Goal: Navigation & Orientation: Find specific page/section

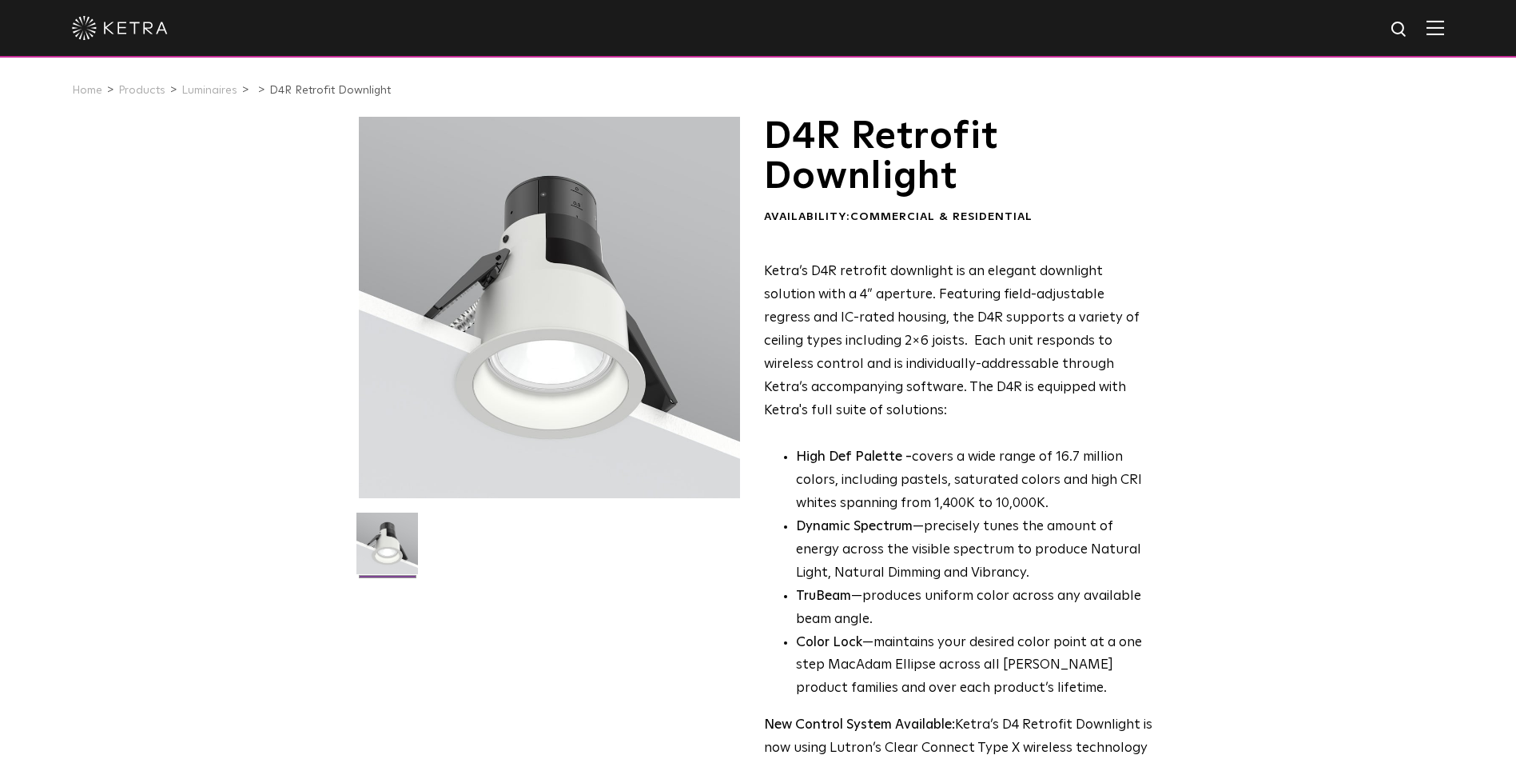
click at [1444, 25] on img at bounding box center [1436, 27] width 18 height 15
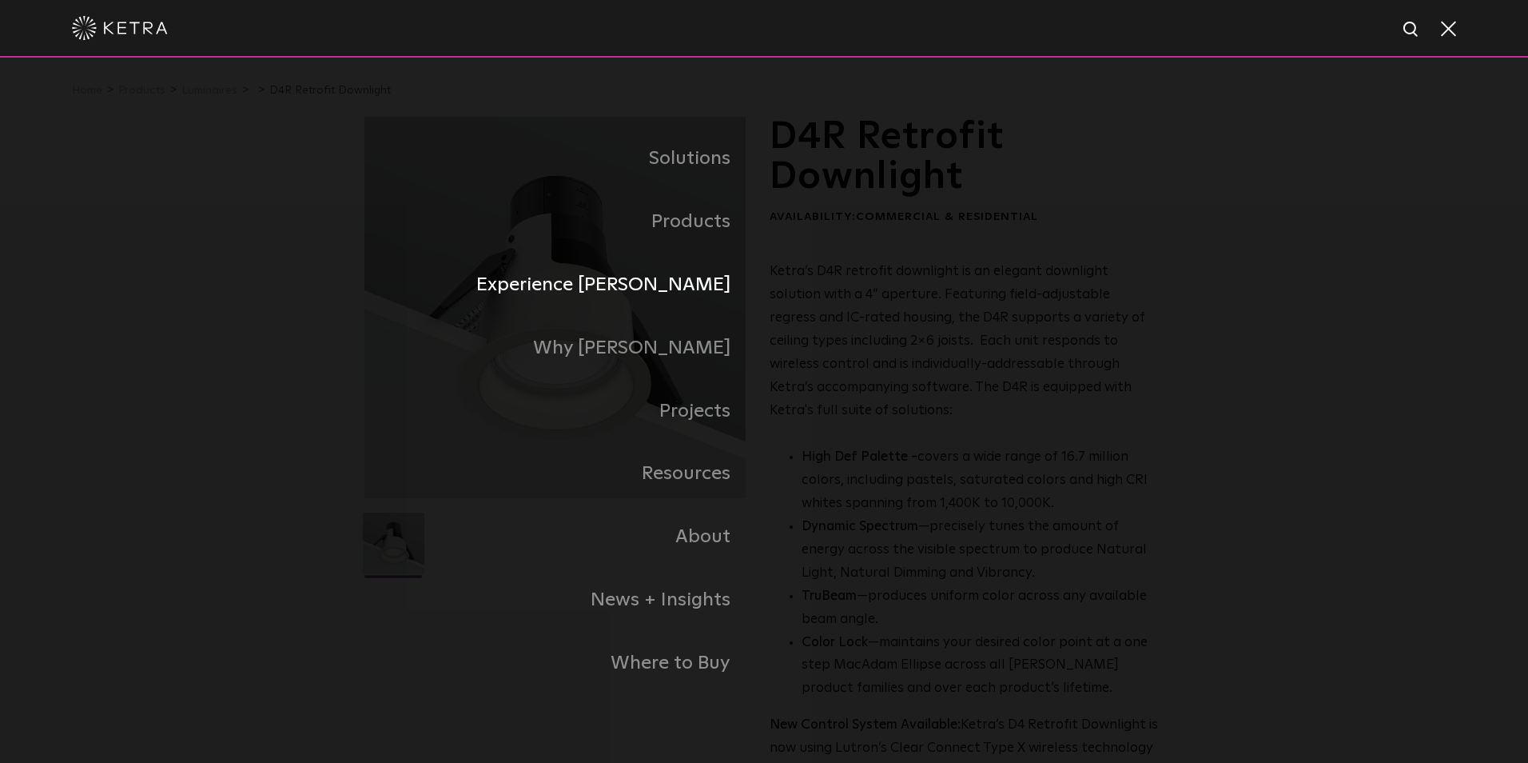
click at [669, 297] on link "Experience [PERSON_NAME]" at bounding box center [564, 284] width 400 height 63
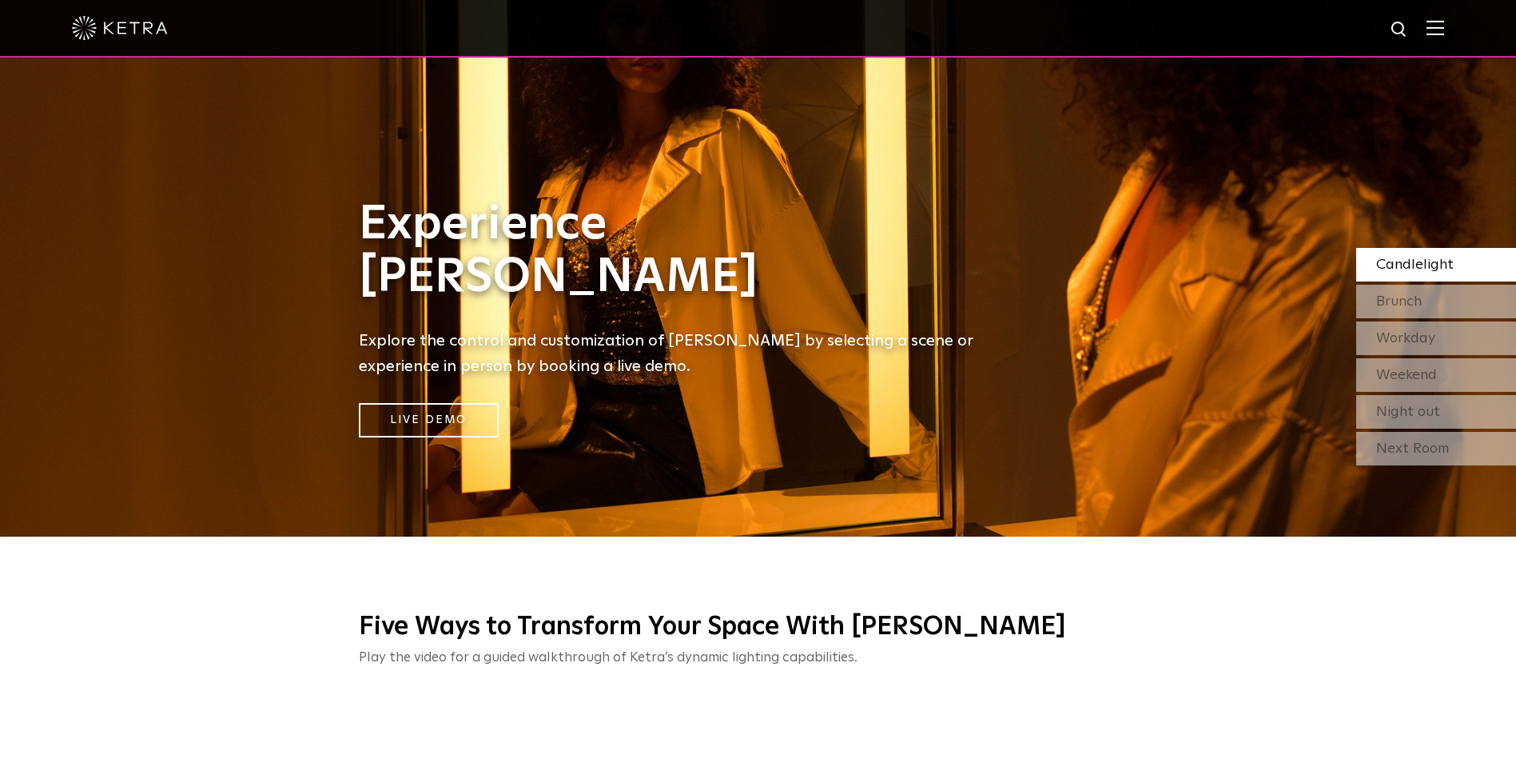
scroll to position [240, 0]
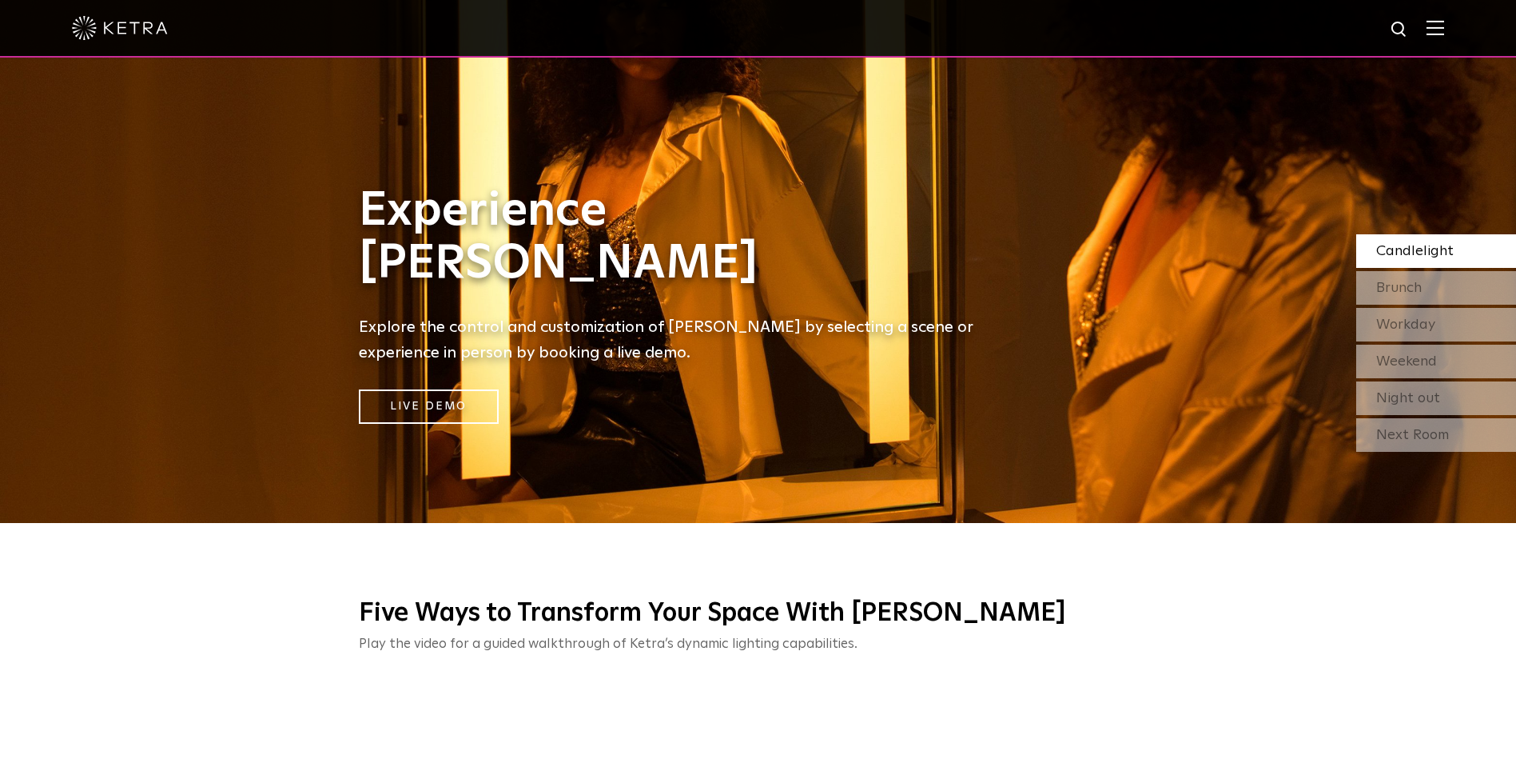
click at [1003, 302] on div "Experience [PERSON_NAME] Explore the control and customization of [PERSON_NAME]…" at bounding box center [678, 304] width 671 height 239
click at [1026, 248] on div "Experience [PERSON_NAME] Explore the control and customization of [PERSON_NAME]…" at bounding box center [678, 141] width 1356 height 763
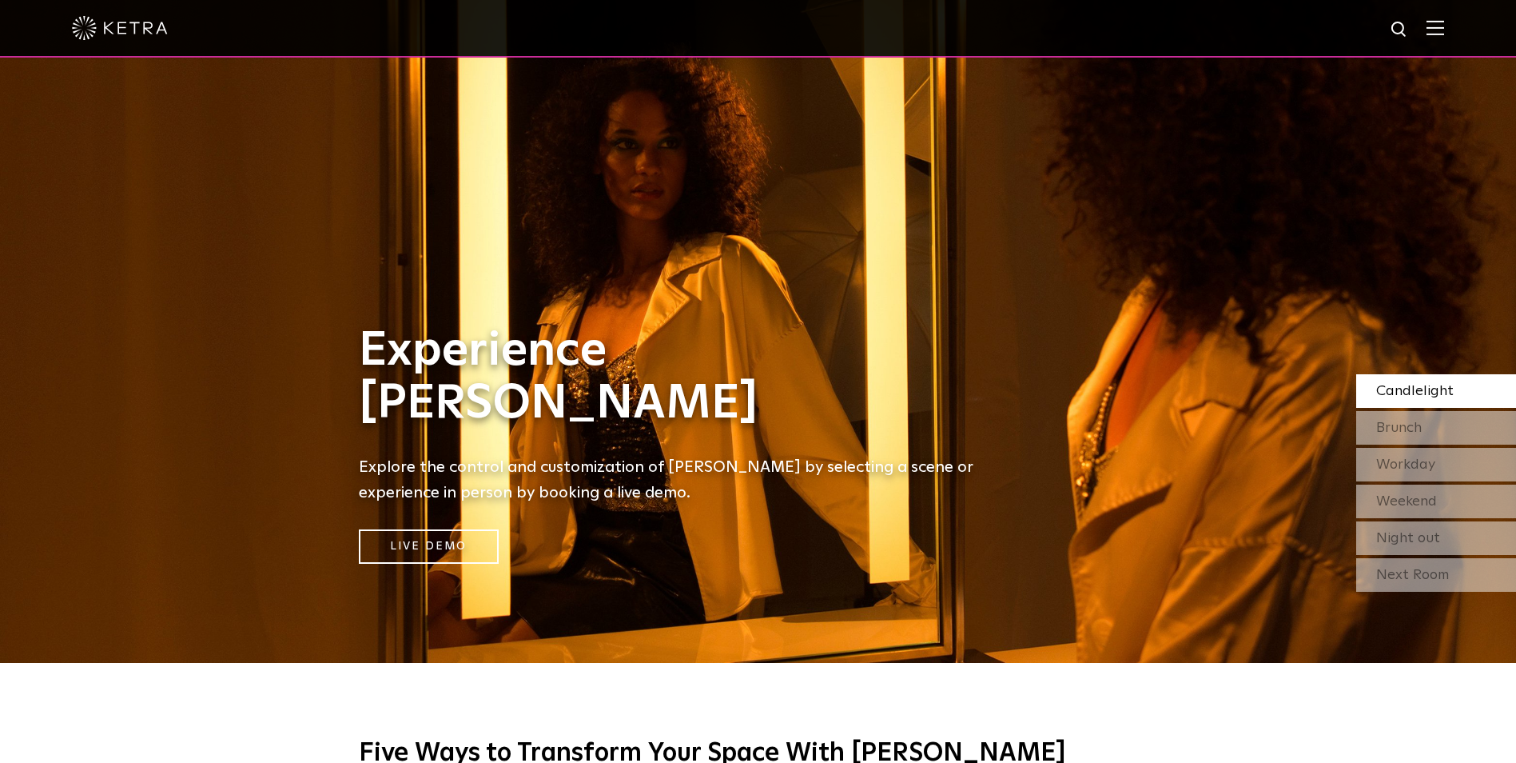
scroll to position [0, 0]
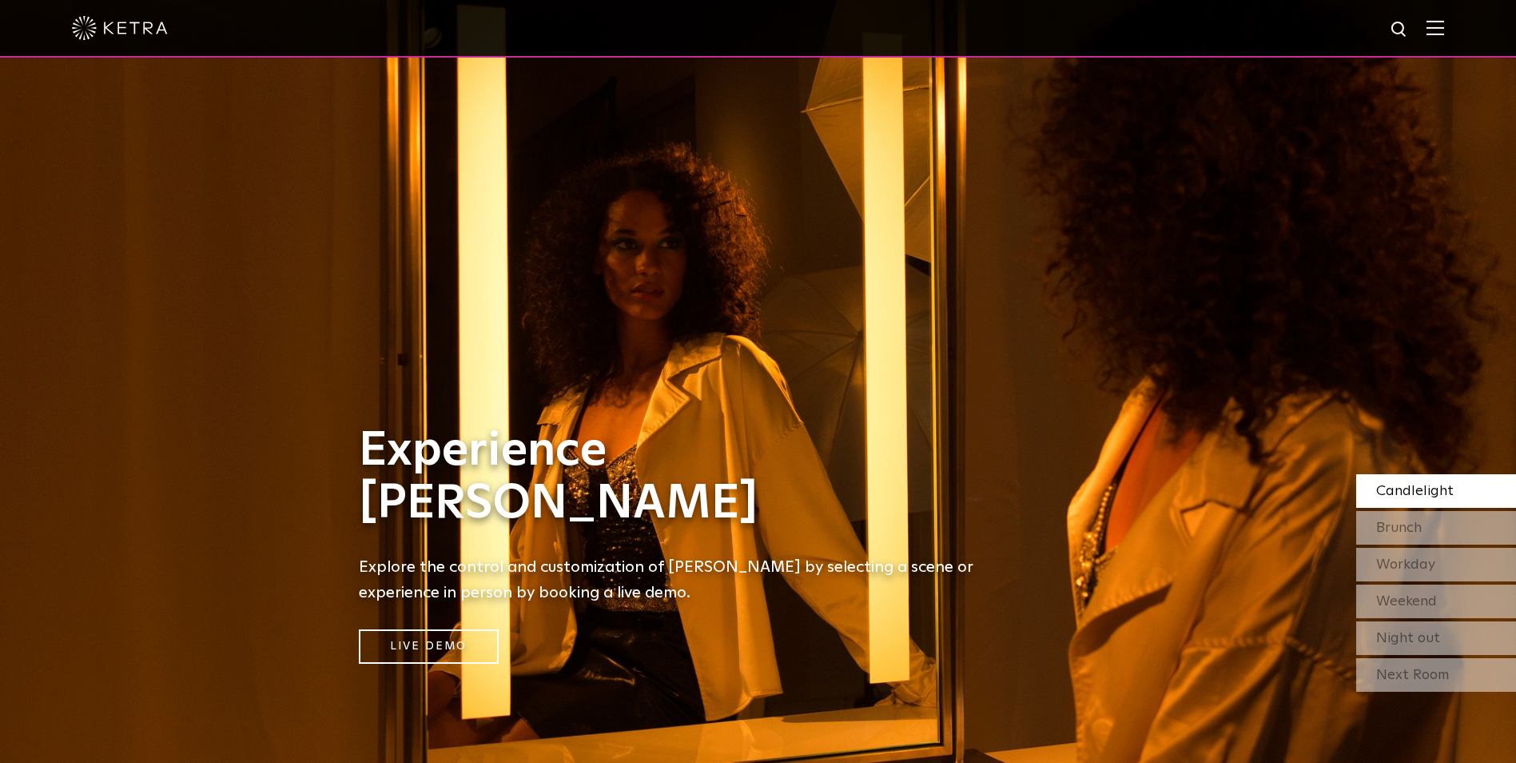
click at [404, 289] on div "Experience [PERSON_NAME] Explore the control and customization of [PERSON_NAME]…" at bounding box center [678, 381] width 1356 height 763
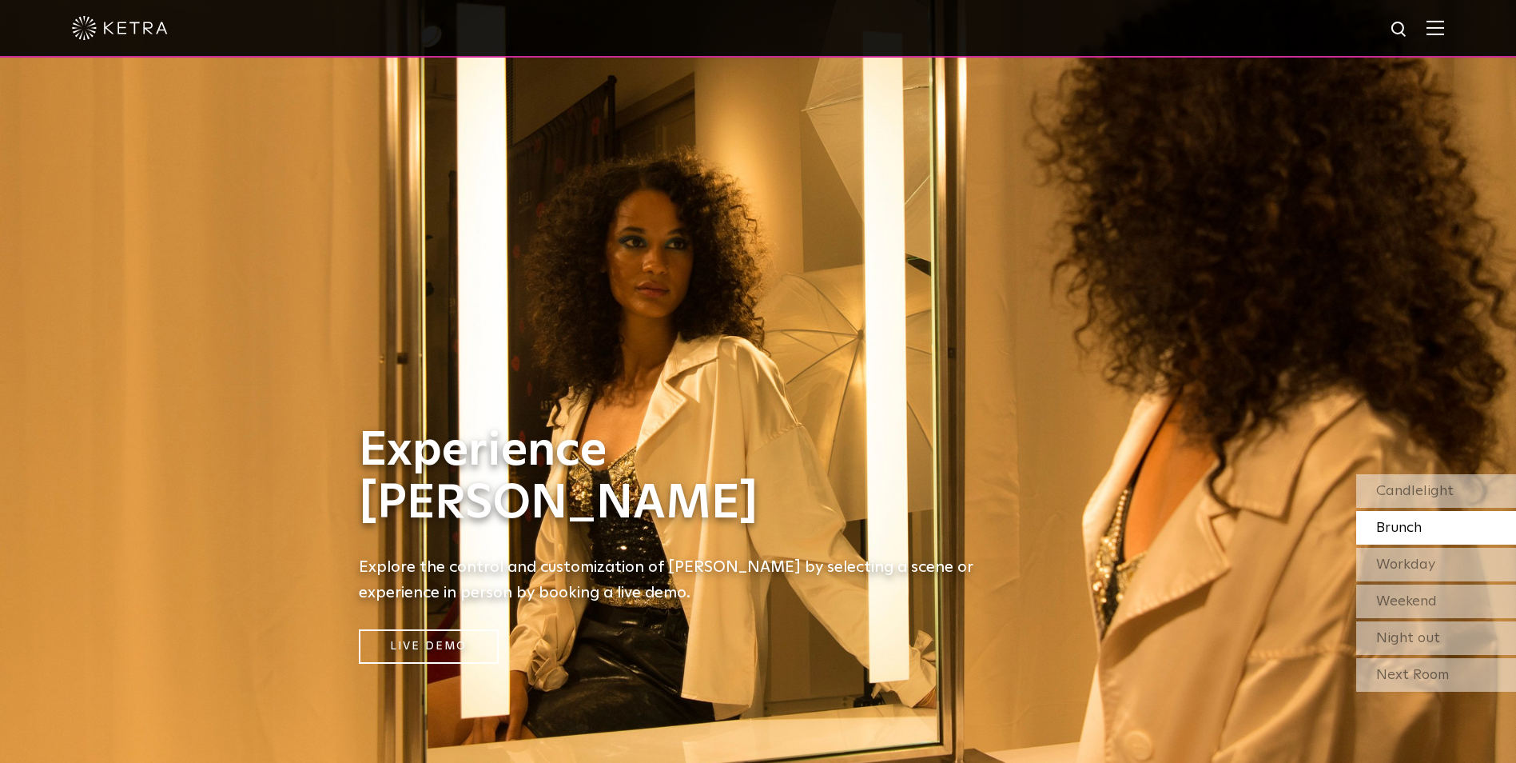
click at [293, 520] on div "Experience [PERSON_NAME] Explore the control and customization of [PERSON_NAME]…" at bounding box center [678, 381] width 1356 height 763
click at [406, 646] on link "Live Demo" at bounding box center [429, 646] width 140 height 34
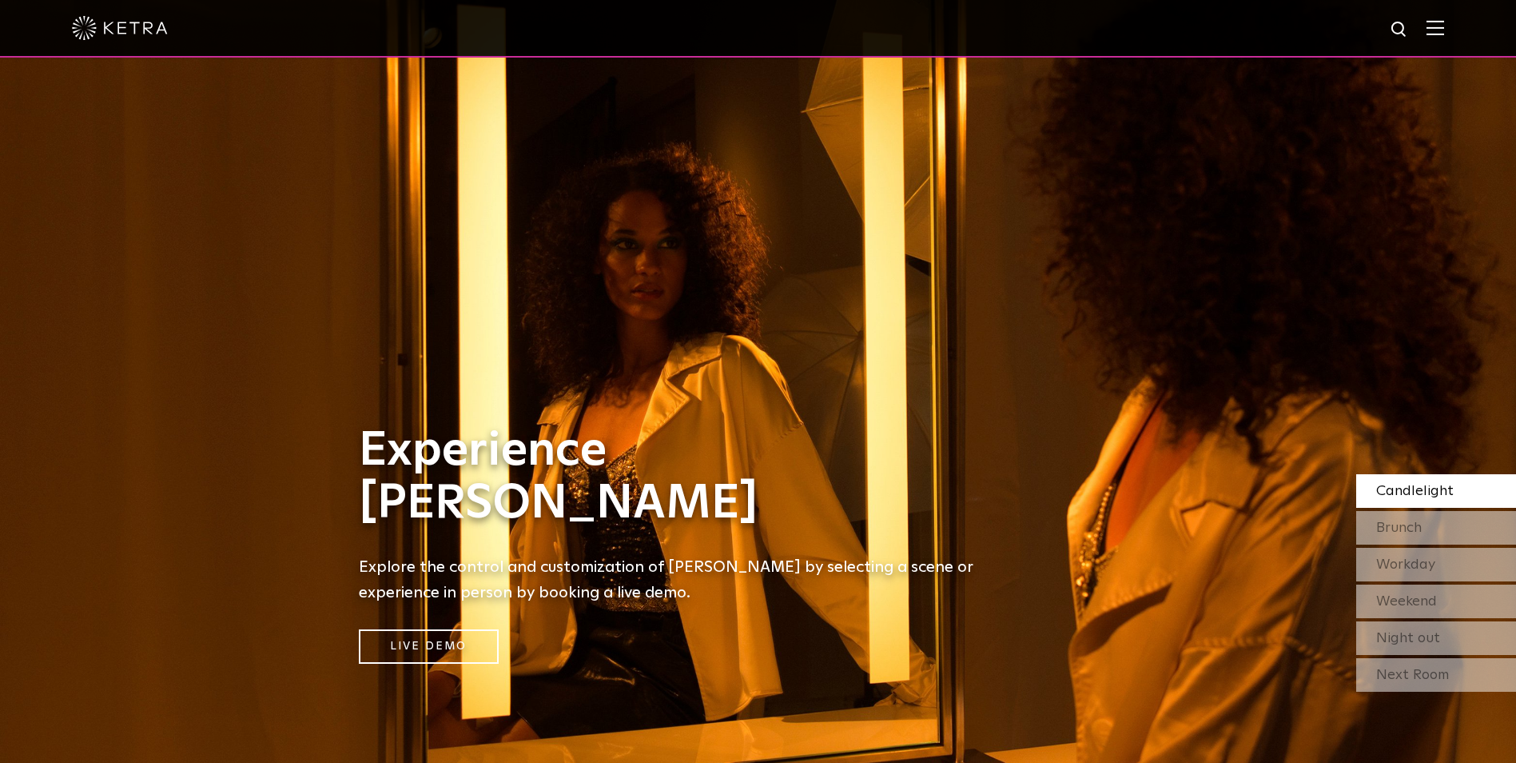
click at [1444, 22] on img at bounding box center [1436, 27] width 18 height 15
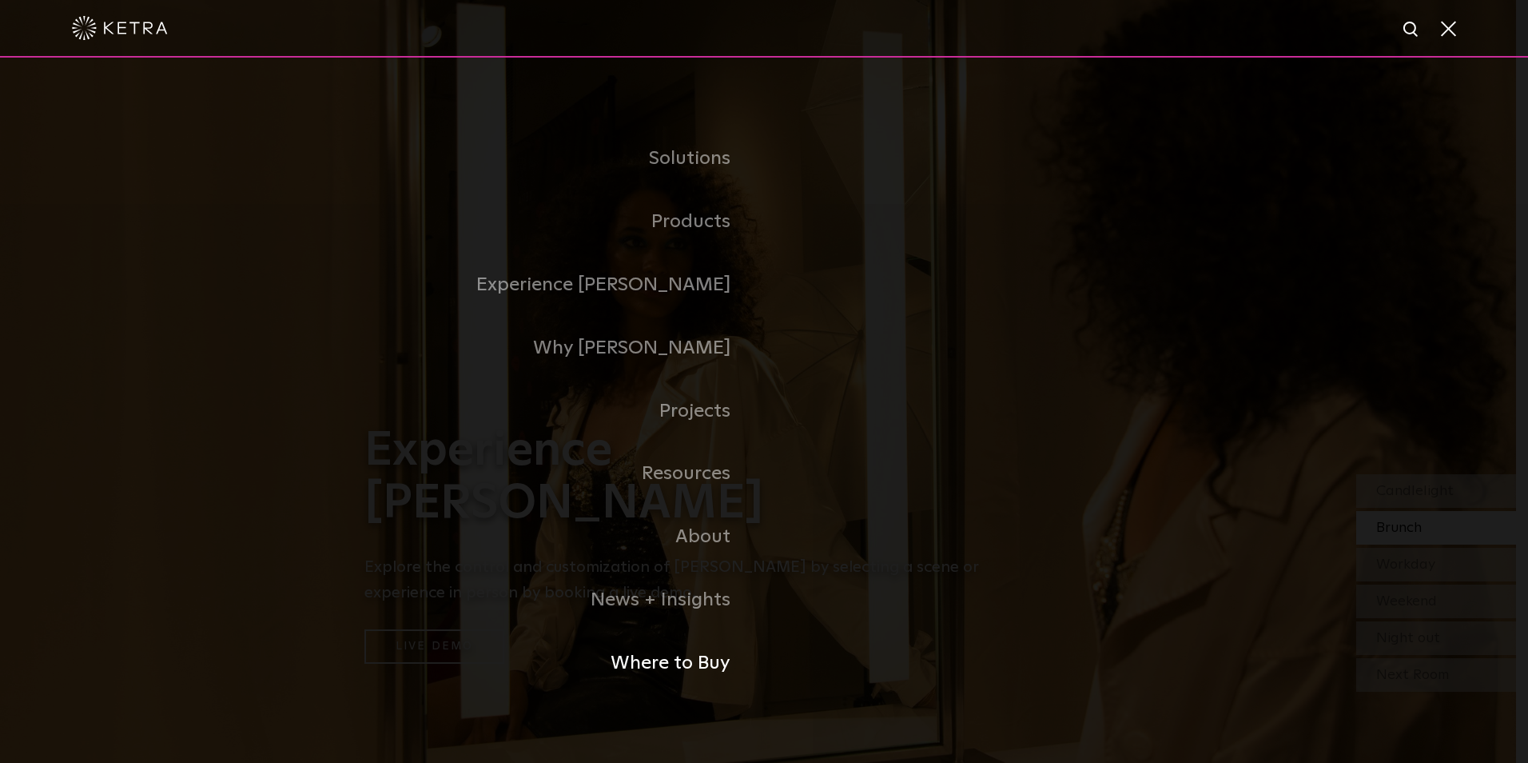
click at [681, 665] on link "Where to Buy" at bounding box center [564, 662] width 400 height 63
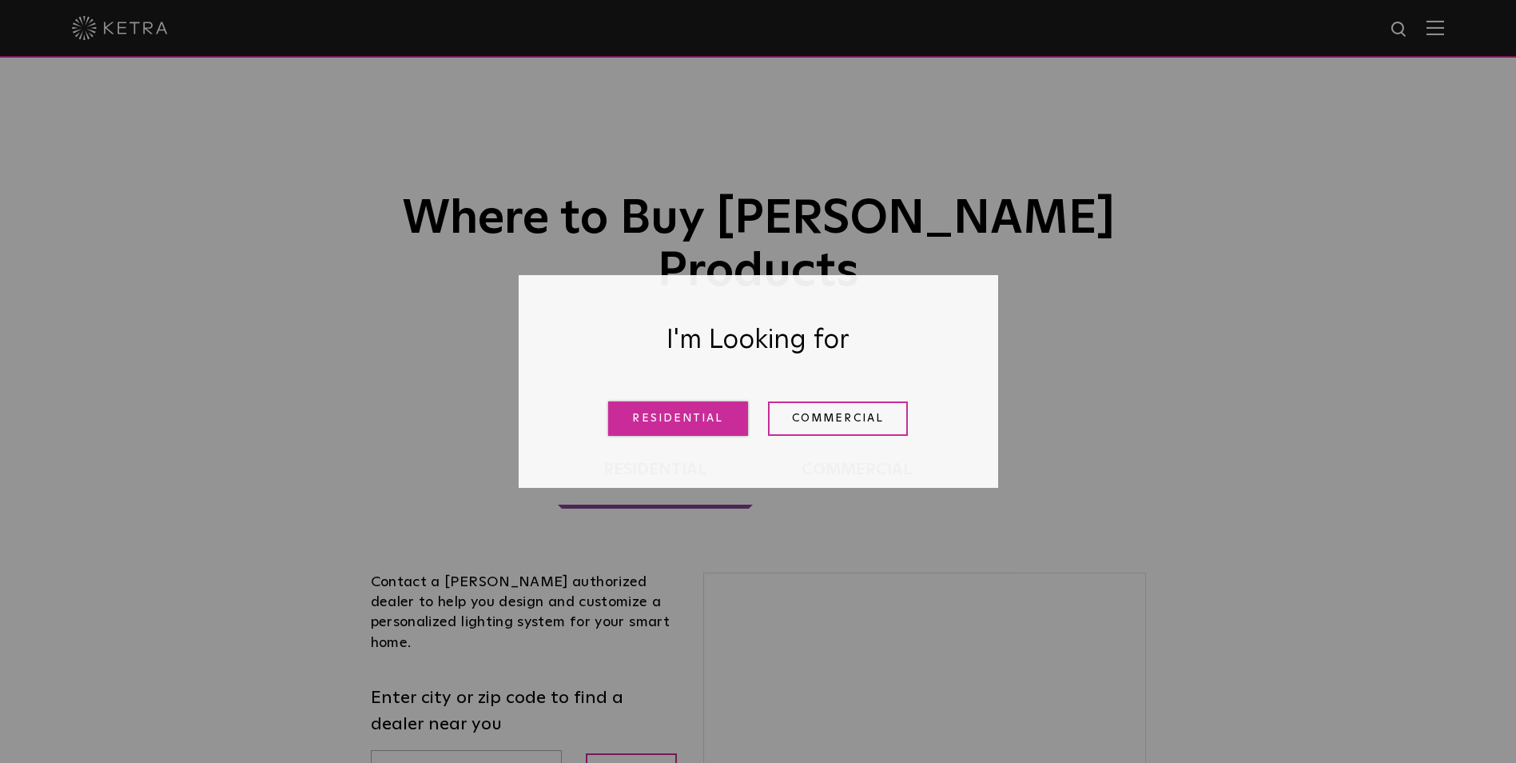
click at [670, 416] on link "Residential" at bounding box center [678, 418] width 140 height 34
